Goal: Check status: Check status

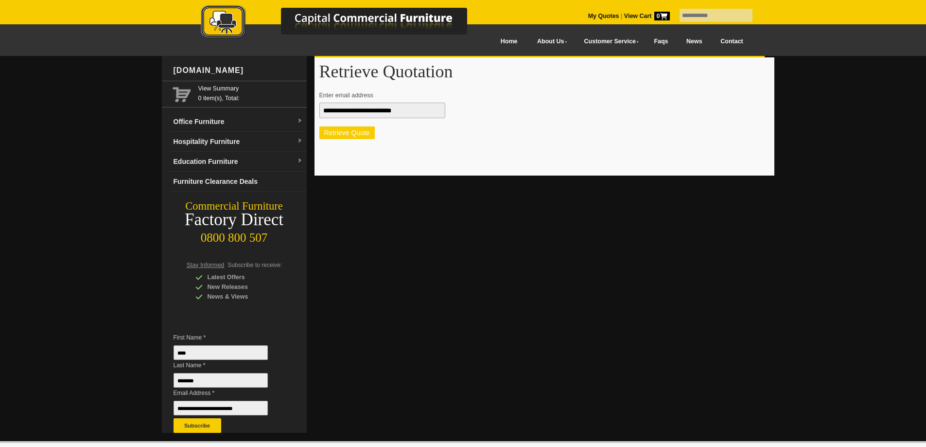
click at [354, 137] on button "Retrieve Quote" at bounding box center [346, 132] width 55 height 13
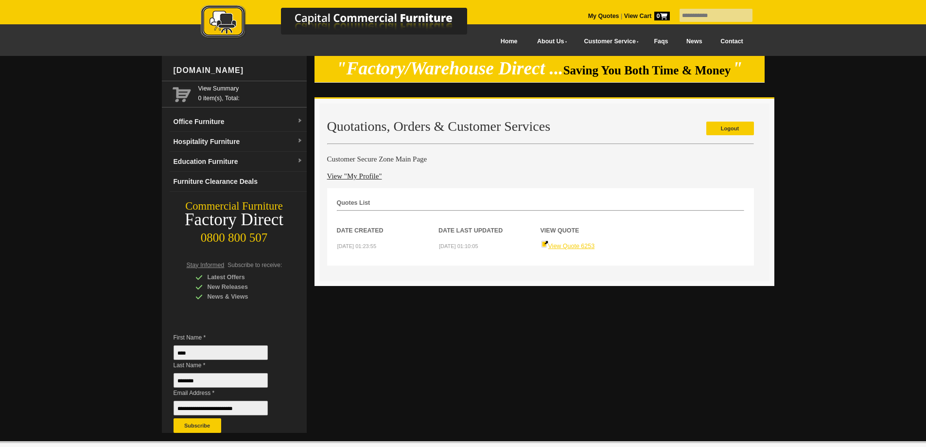
click at [562, 248] on link "View Quote 6253" at bounding box center [568, 246] width 54 height 7
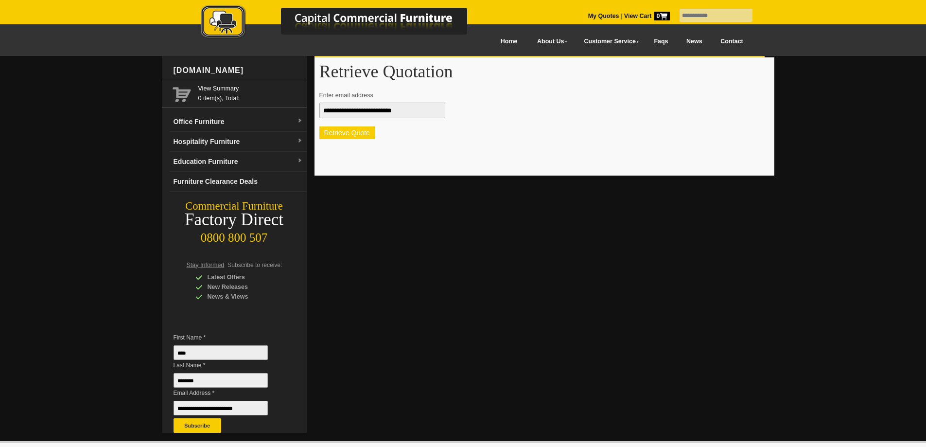
click at [347, 136] on button "Retrieve Quote" at bounding box center [346, 132] width 55 height 13
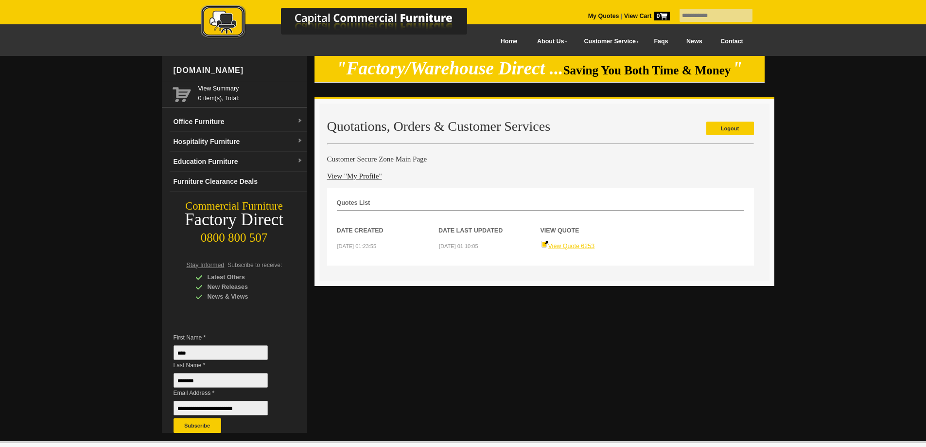
click at [574, 247] on link "View Quote 6253" at bounding box center [568, 246] width 54 height 7
